Goal: Use online tool/utility

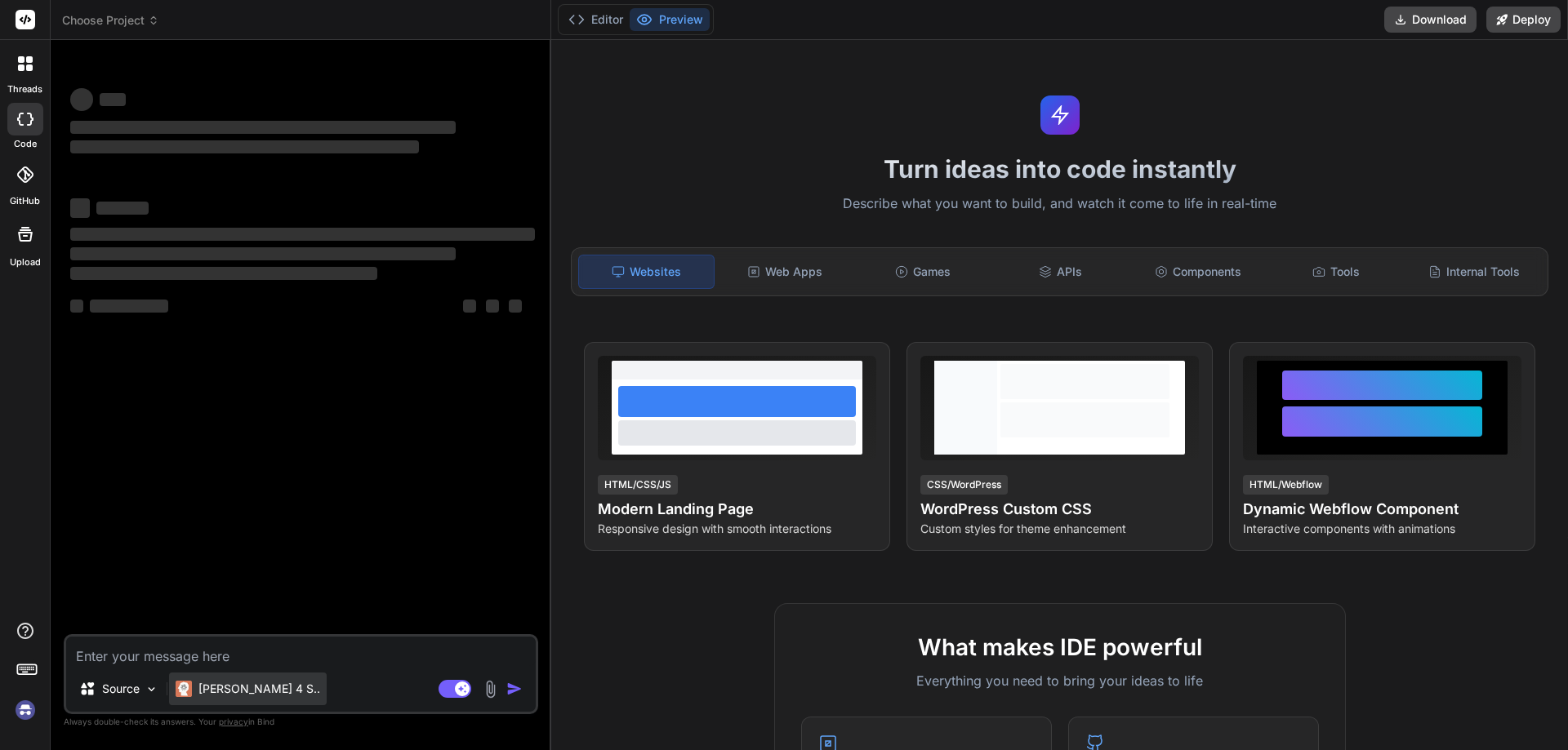
click at [226, 687] on p "[PERSON_NAME] 4 S.." at bounding box center [259, 689] width 122 height 17
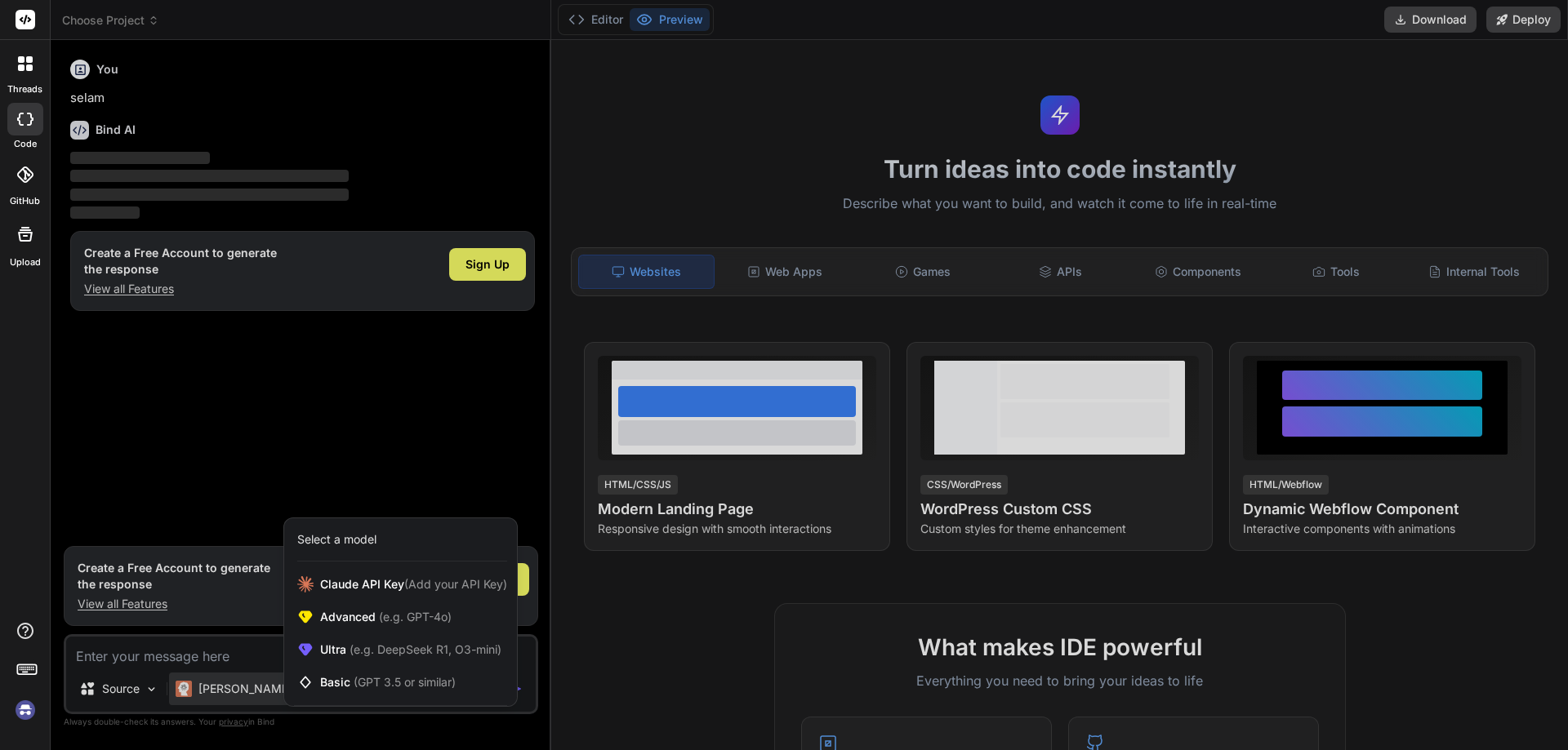
click at [194, 522] on div at bounding box center [784, 375] width 1568 height 750
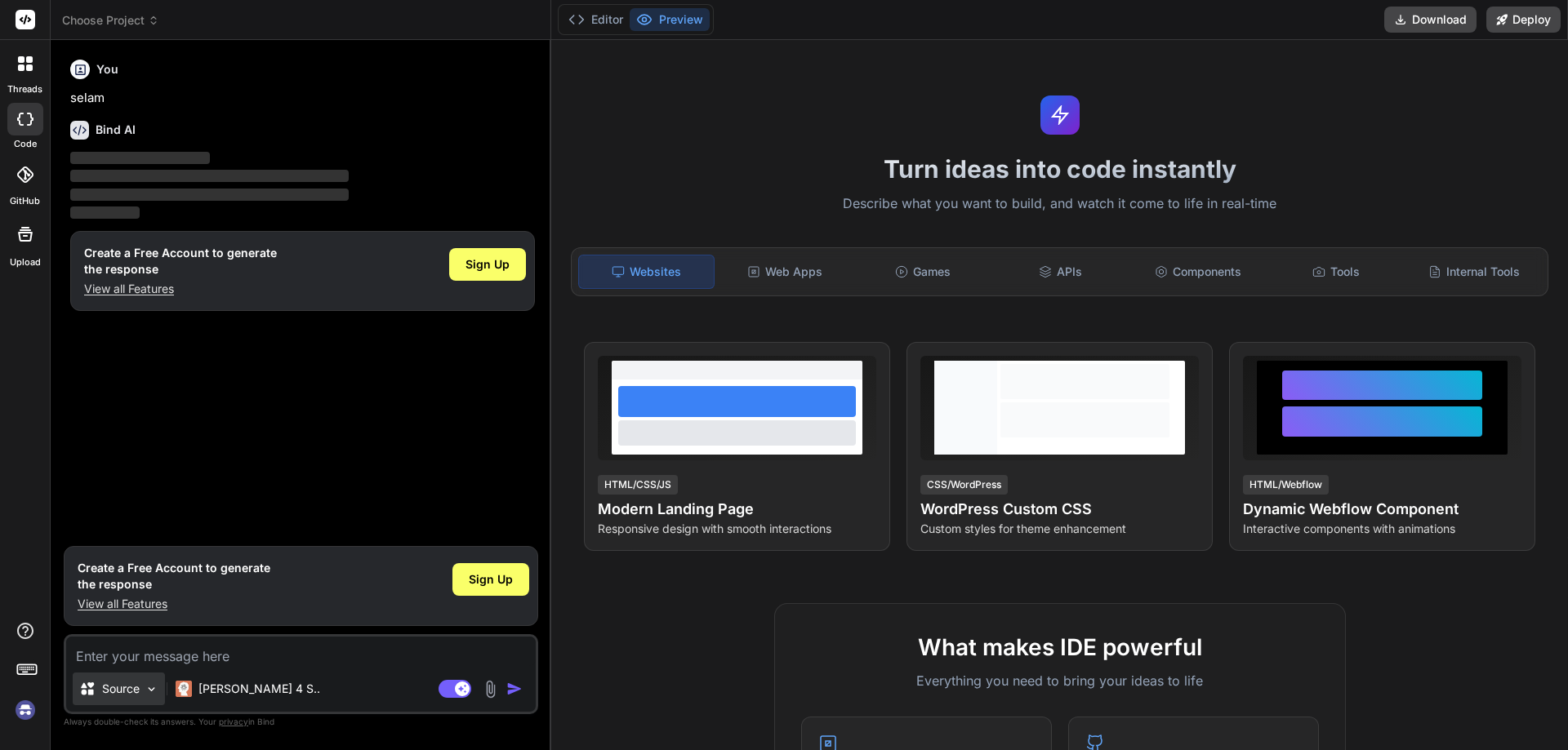
click at [116, 686] on p "Source" at bounding box center [120, 689] width 38 height 17
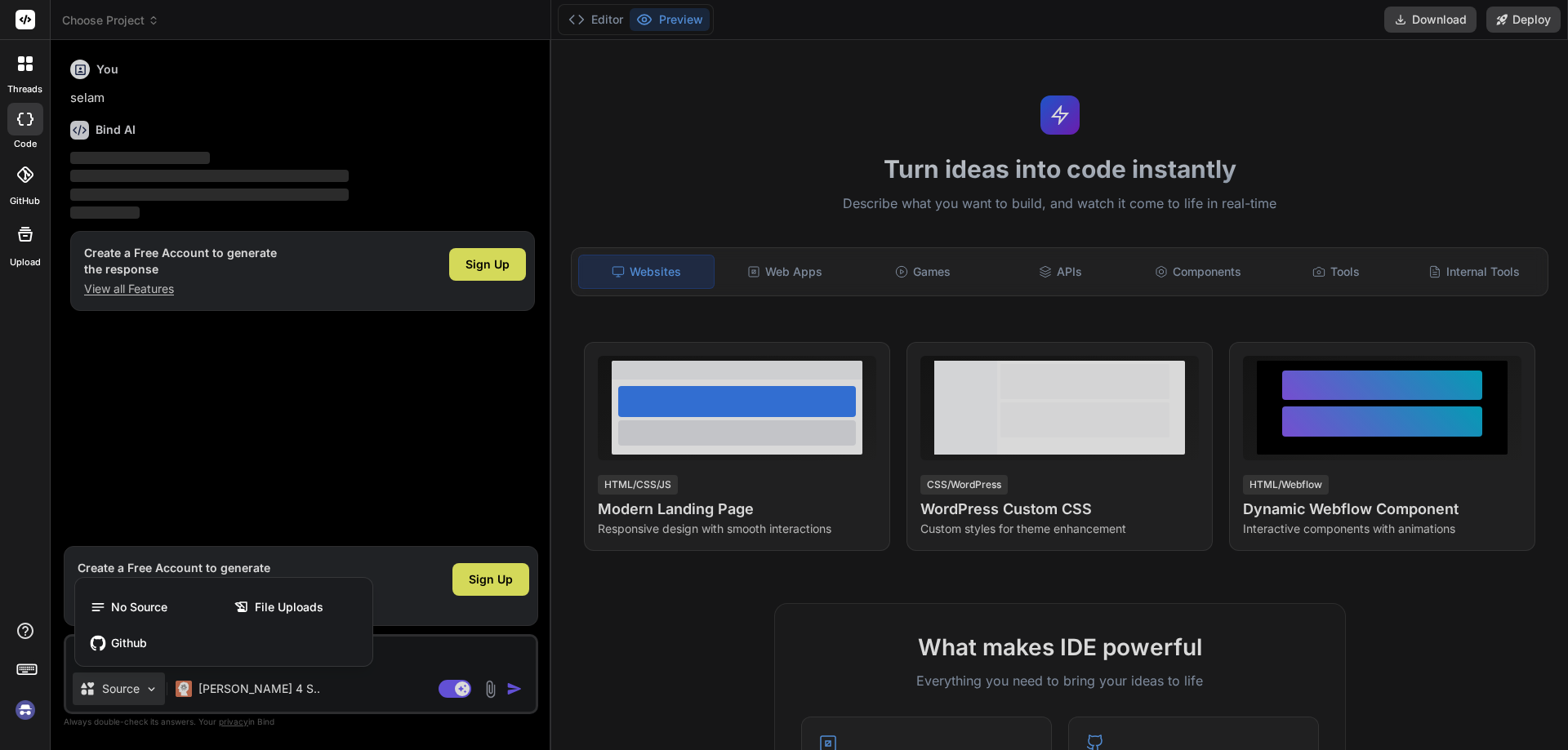
click at [116, 686] on div at bounding box center [784, 375] width 1568 height 750
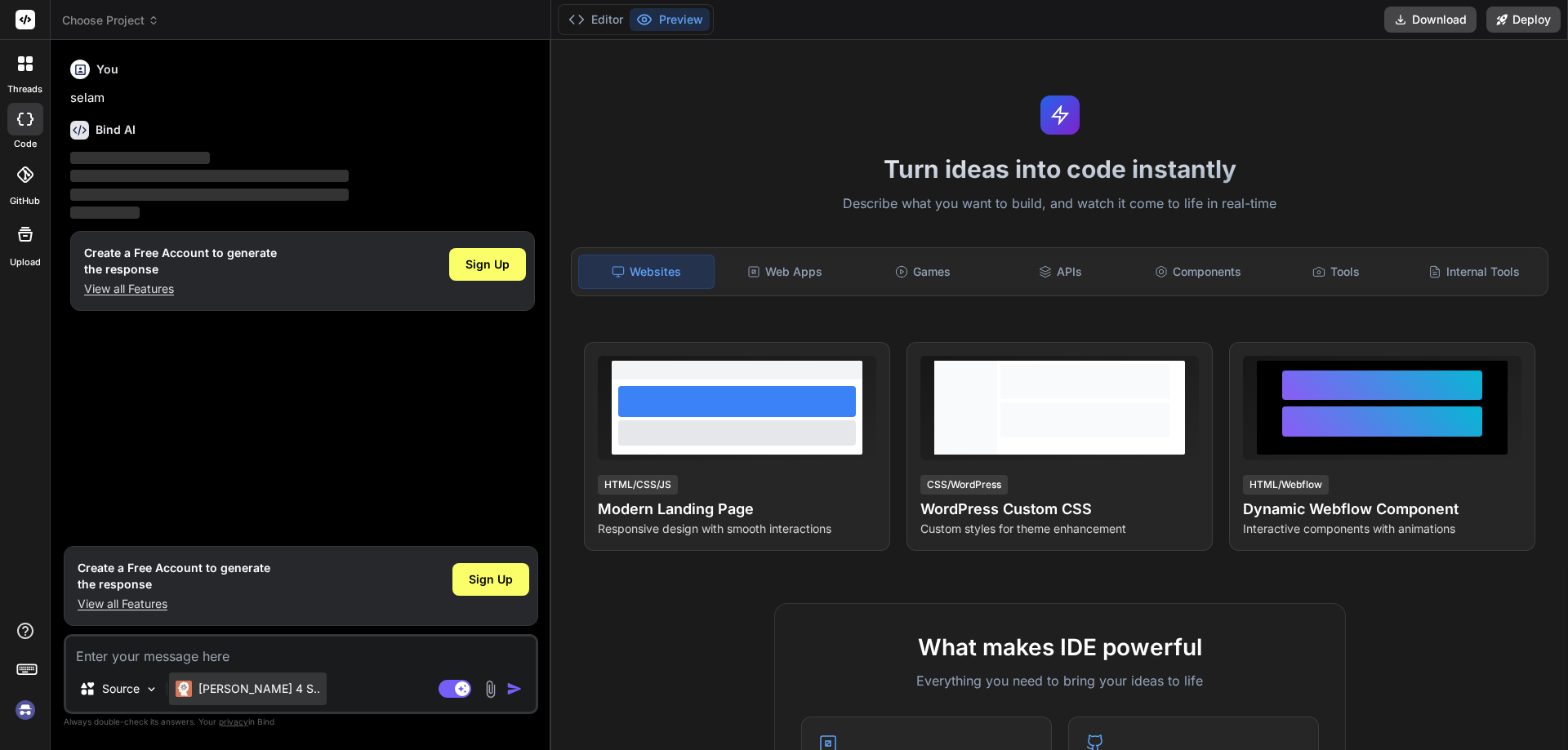
click at [243, 685] on p "[PERSON_NAME] 4 S.." at bounding box center [259, 689] width 122 height 17
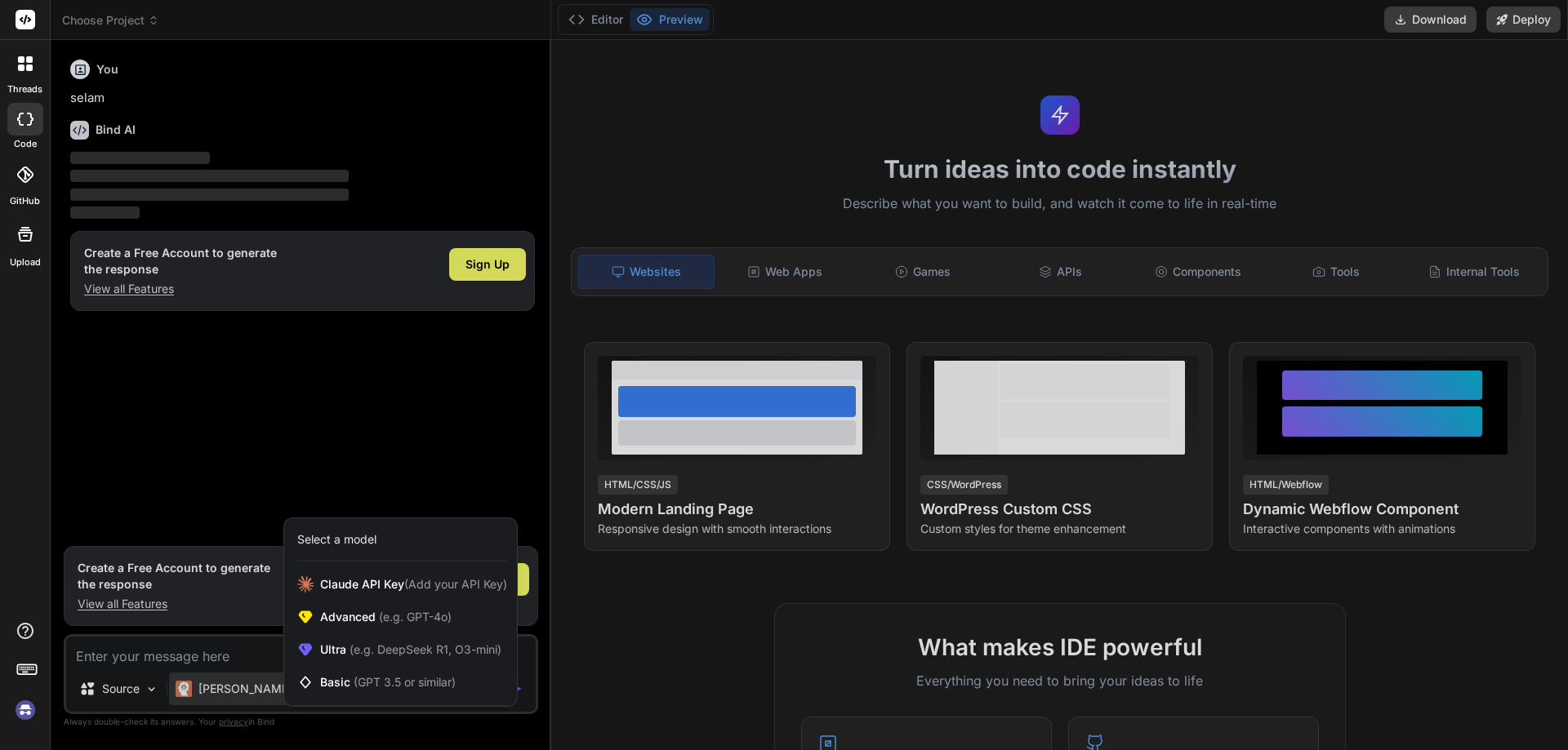
click at [243, 682] on div at bounding box center [784, 375] width 1568 height 750
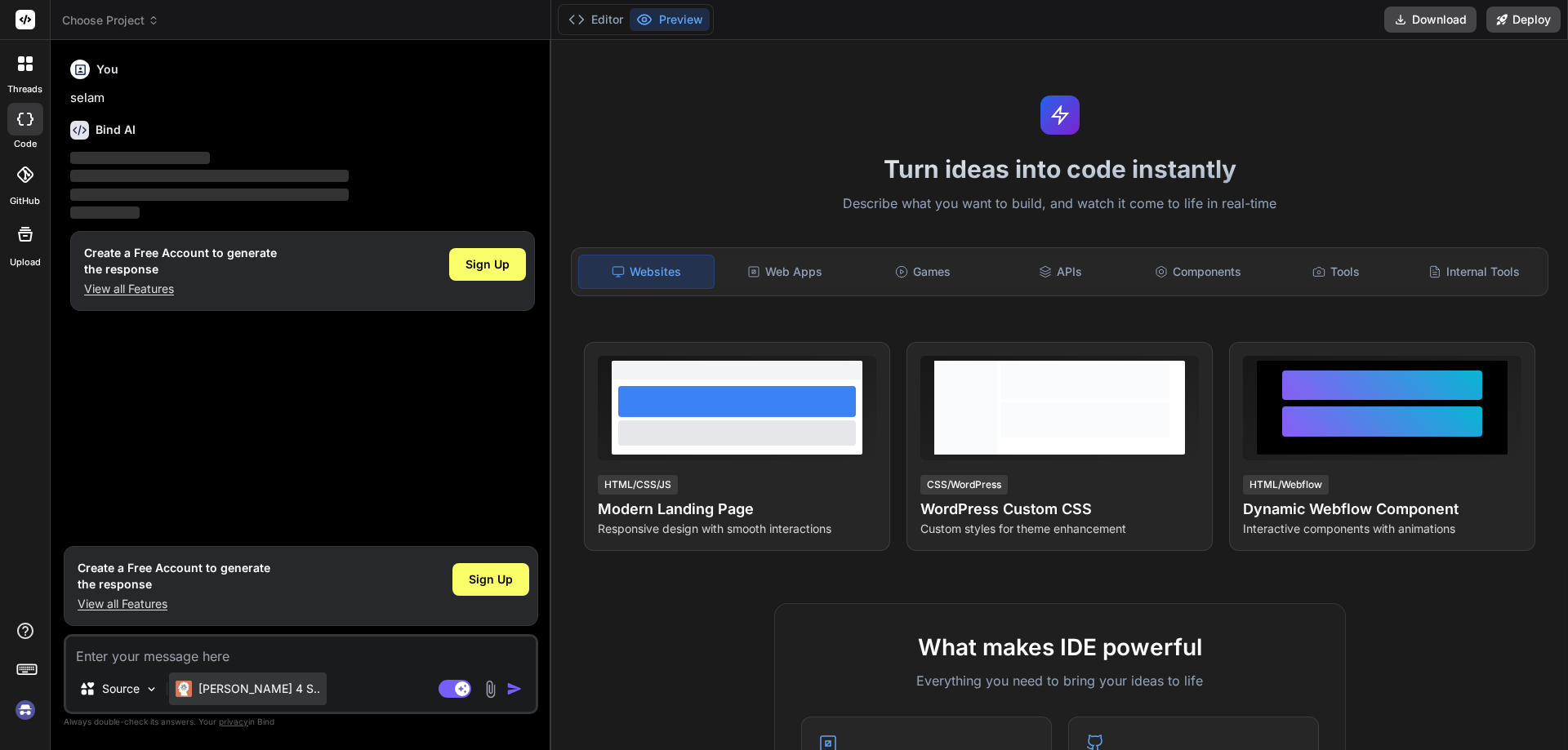
click at [239, 691] on p "[PERSON_NAME] 4 S.." at bounding box center [259, 689] width 122 height 17
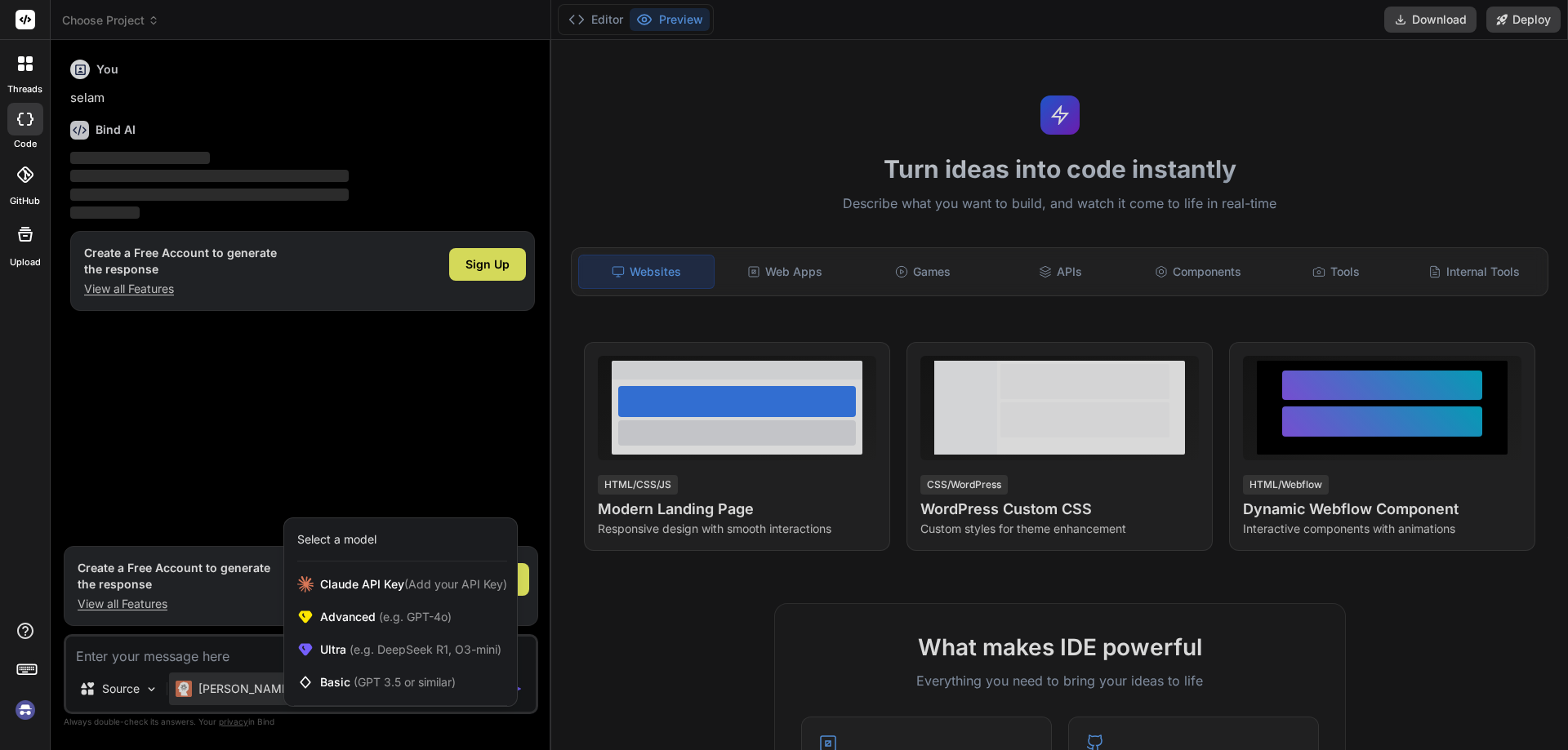
click at [239, 691] on div at bounding box center [784, 375] width 1568 height 750
type textarea "x"
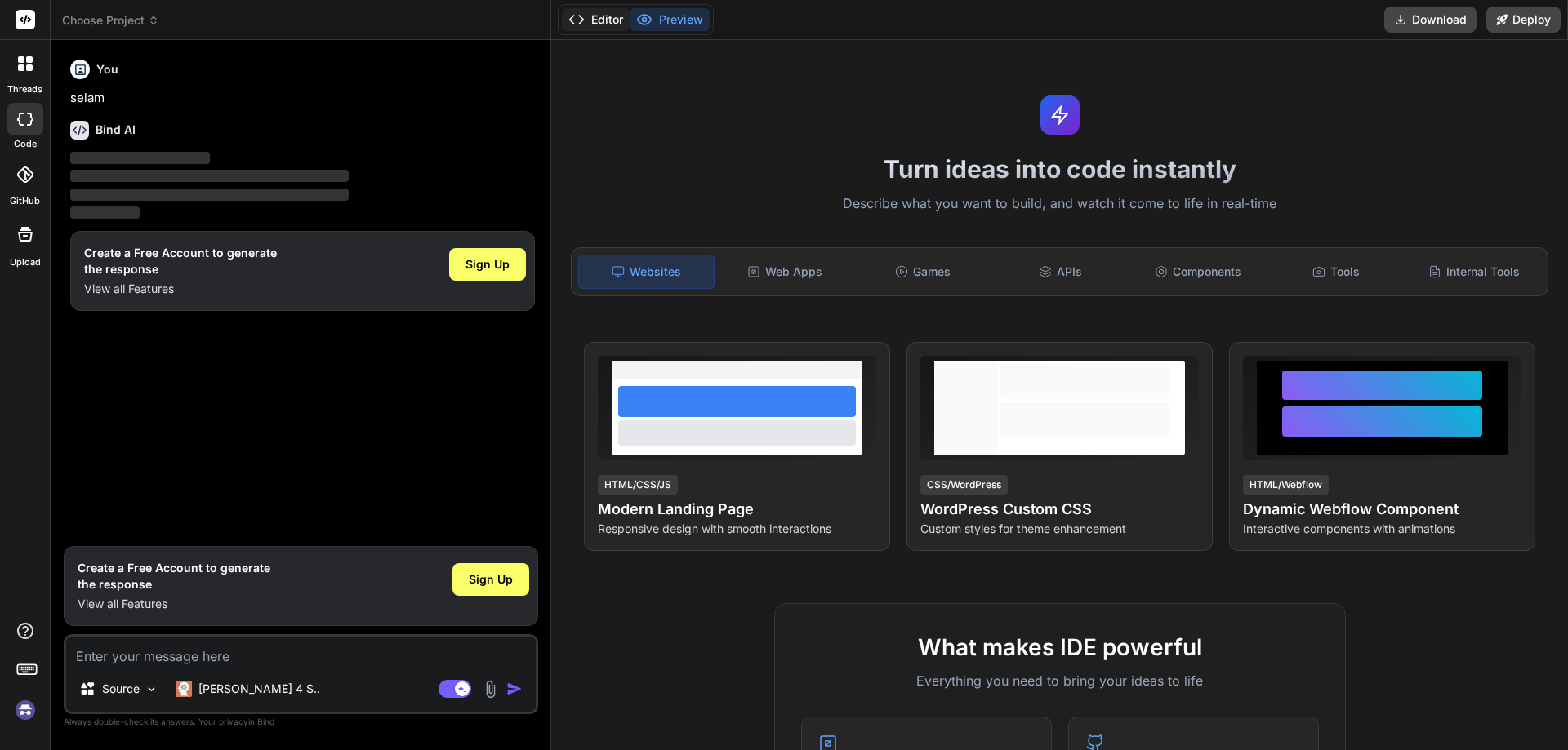
click at [627, 29] on button "Editor" at bounding box center [595, 19] width 68 height 23
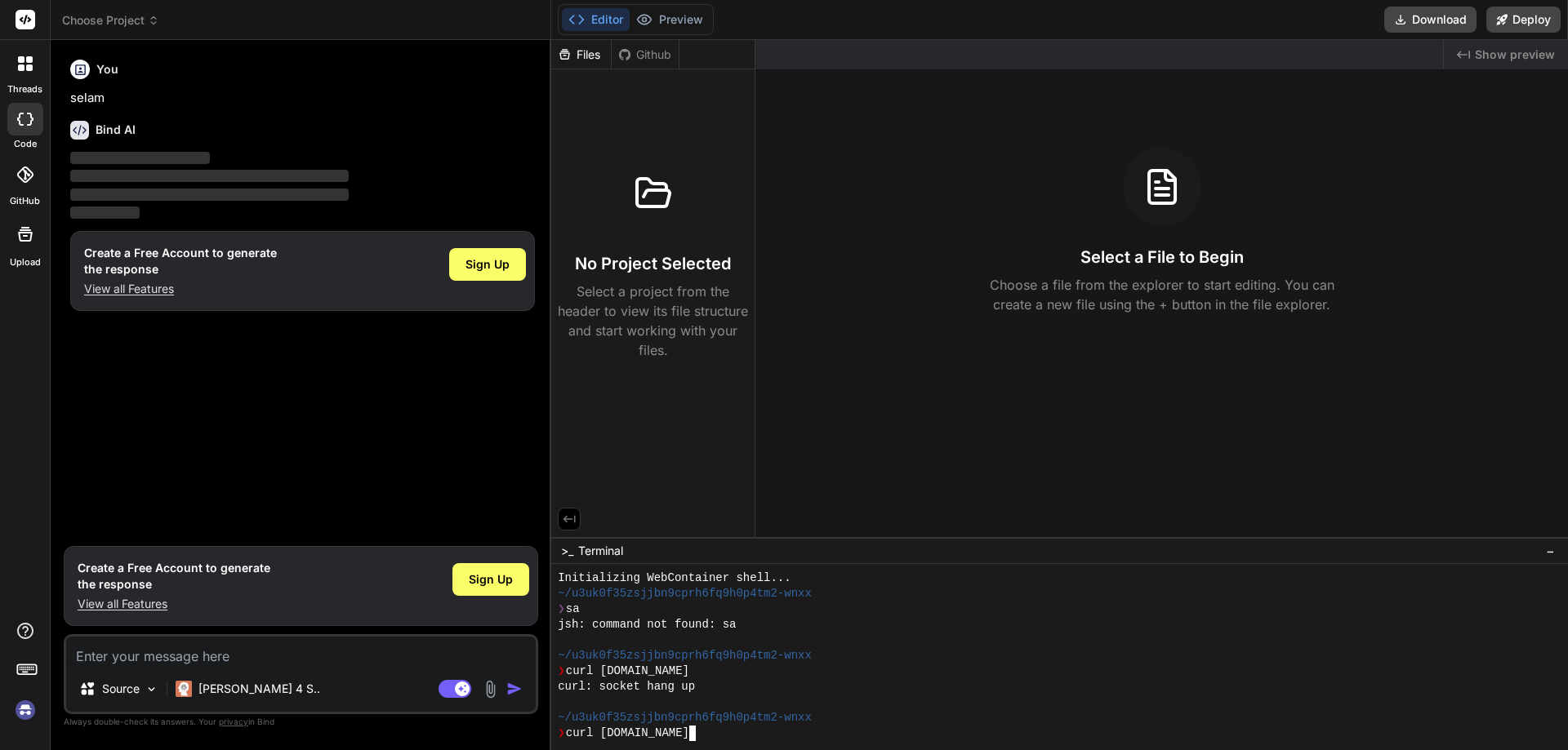
scroll to position [77, 0]
